Goal: Check status

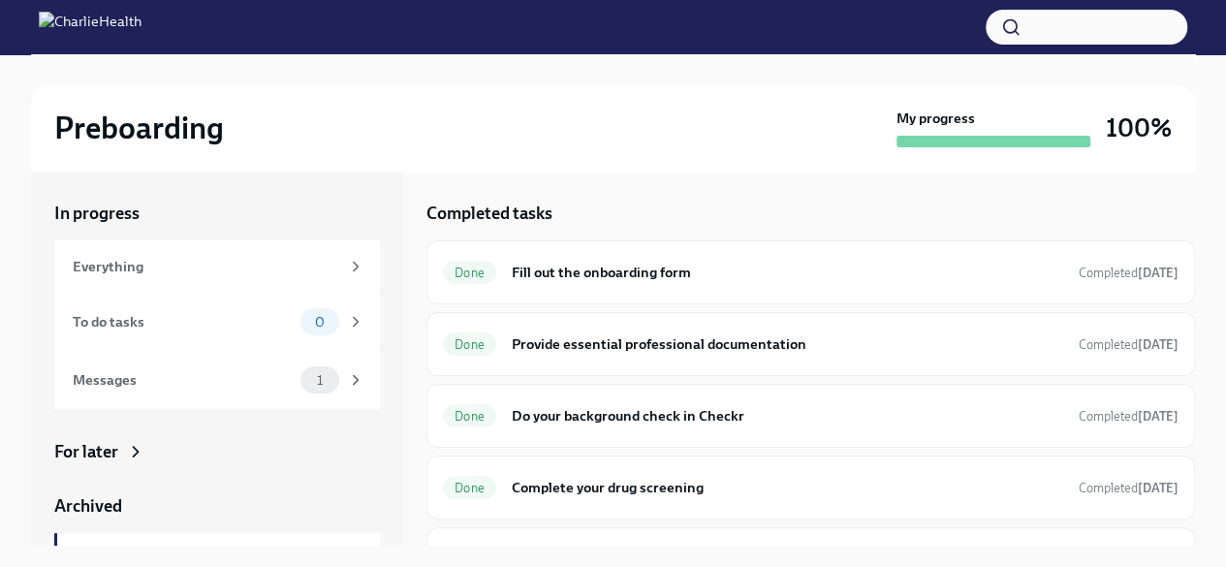
click at [1200, 16] on div at bounding box center [613, 27] width 1226 height 54
click at [1209, 16] on div at bounding box center [613, 27] width 1226 height 54
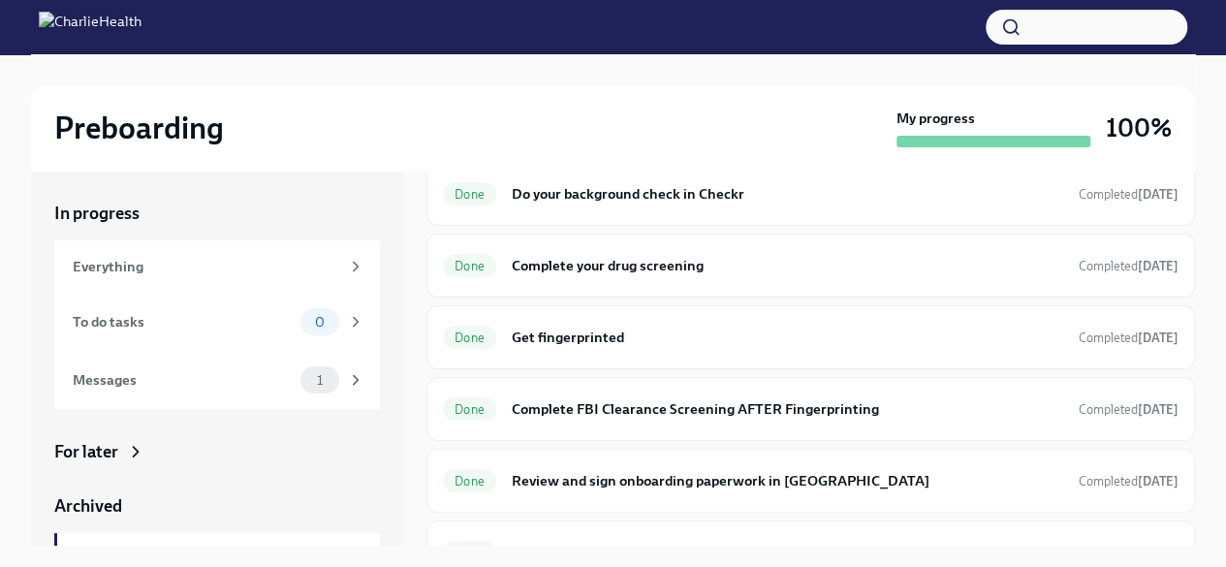
scroll to position [225, 0]
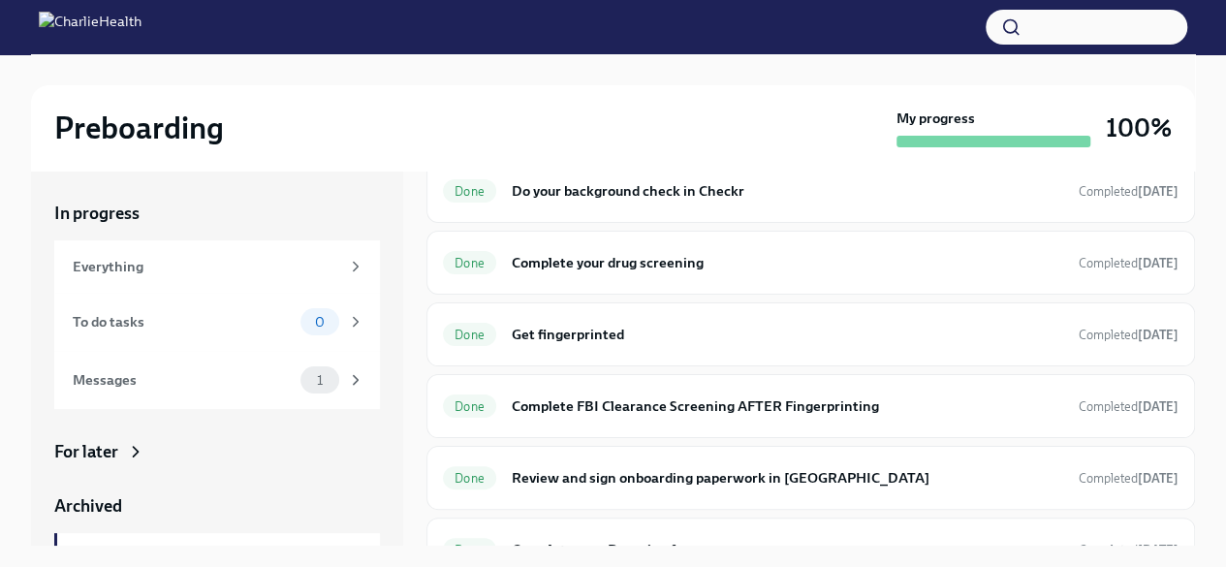
click at [1206, 27] on div at bounding box center [613, 27] width 1226 height 54
click at [1177, 147] on div "Preboarding My progress 100%" at bounding box center [613, 127] width 1164 height 85
click at [940, 266] on h6 "Complete your drug screening" at bounding box center [787, 262] width 551 height 21
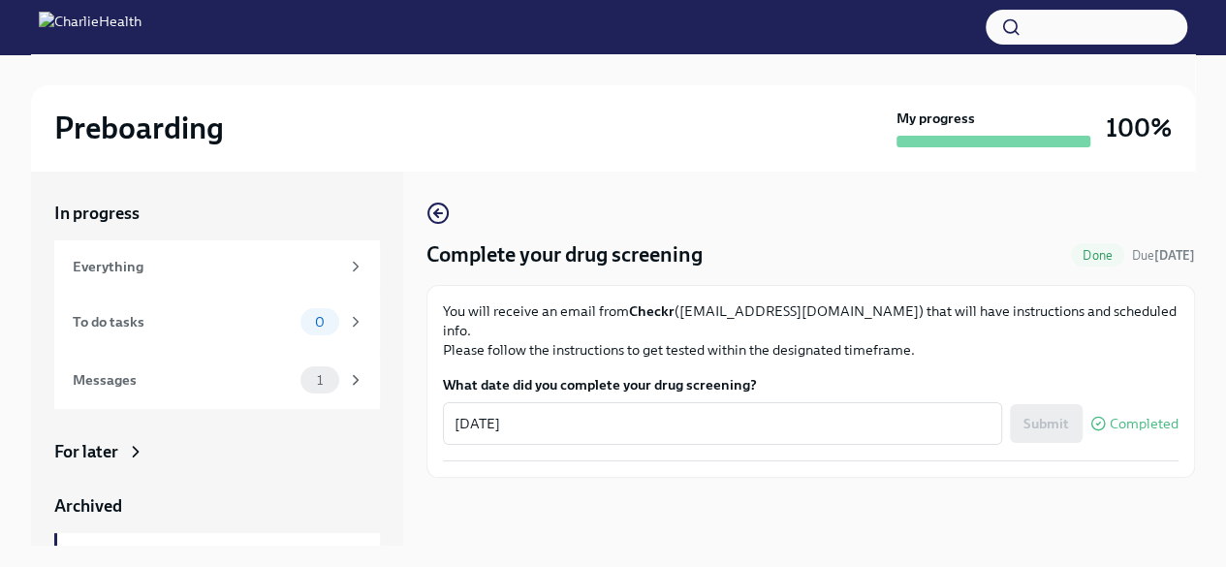
click at [1218, 26] on div at bounding box center [613, 27] width 1226 height 54
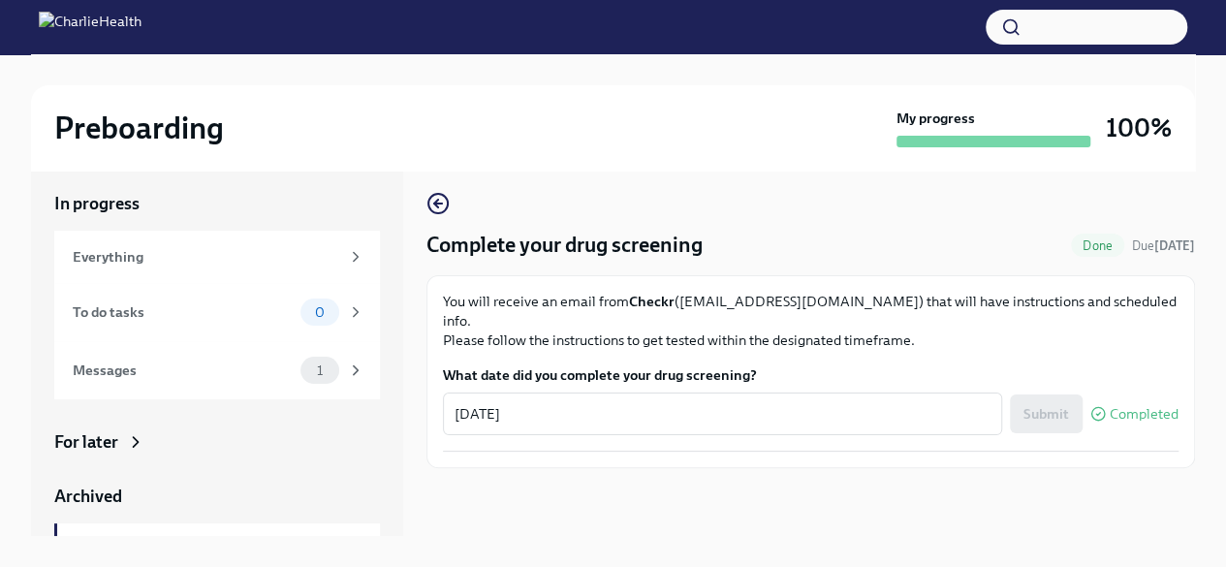
scroll to position [33, 0]
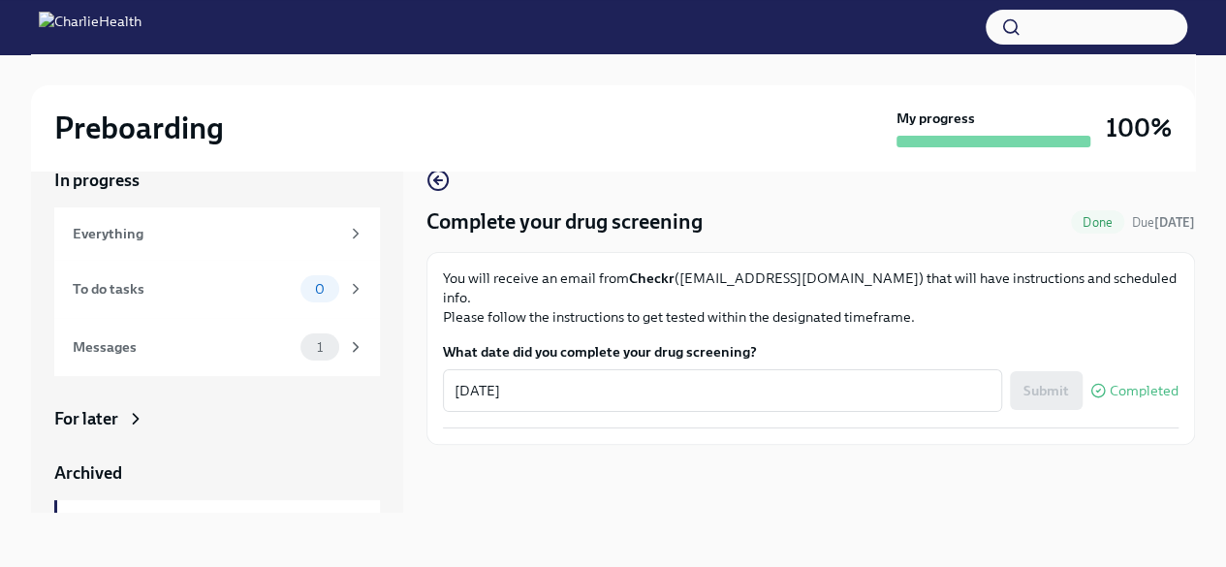
click at [105, 466] on div "Archived" at bounding box center [217, 472] width 326 height 23
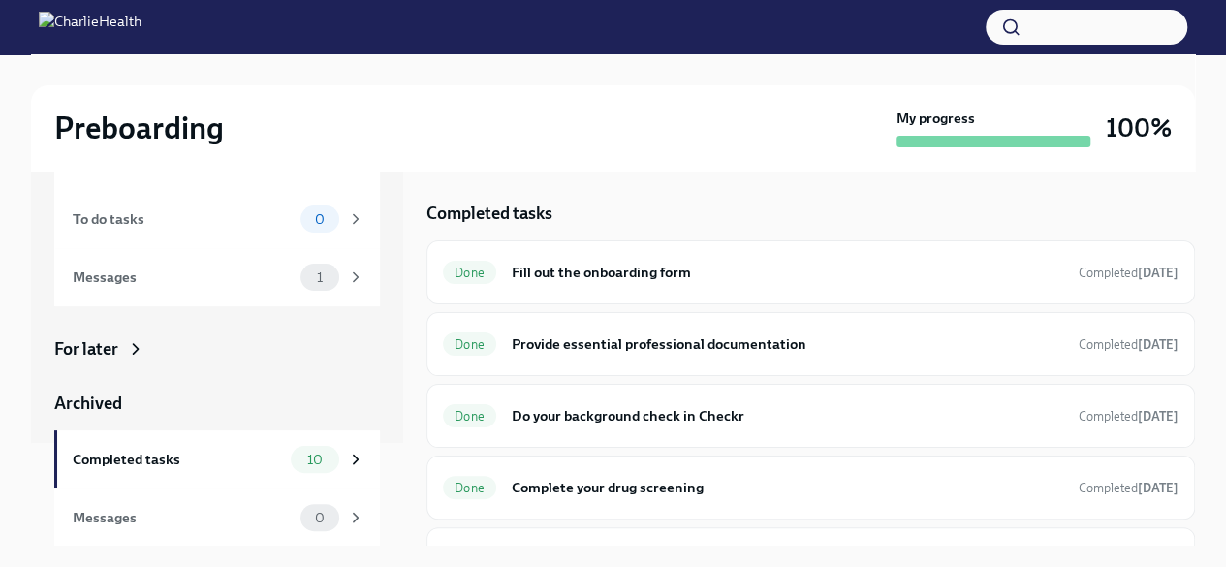
scroll to position [1, 0]
